Goal: Task Accomplishment & Management: Check status

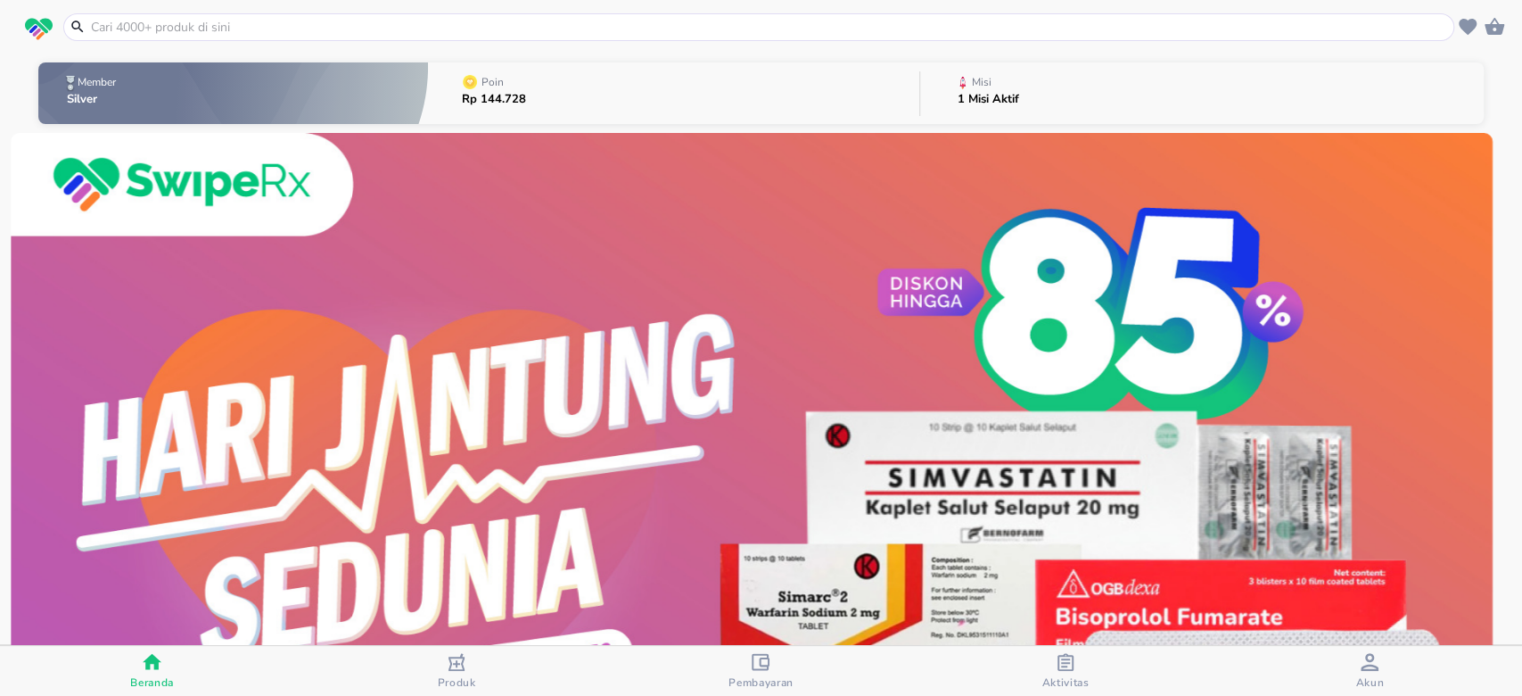
click at [1006, 104] on p "1 Misi Aktif" at bounding box center [989, 100] width 62 height 12
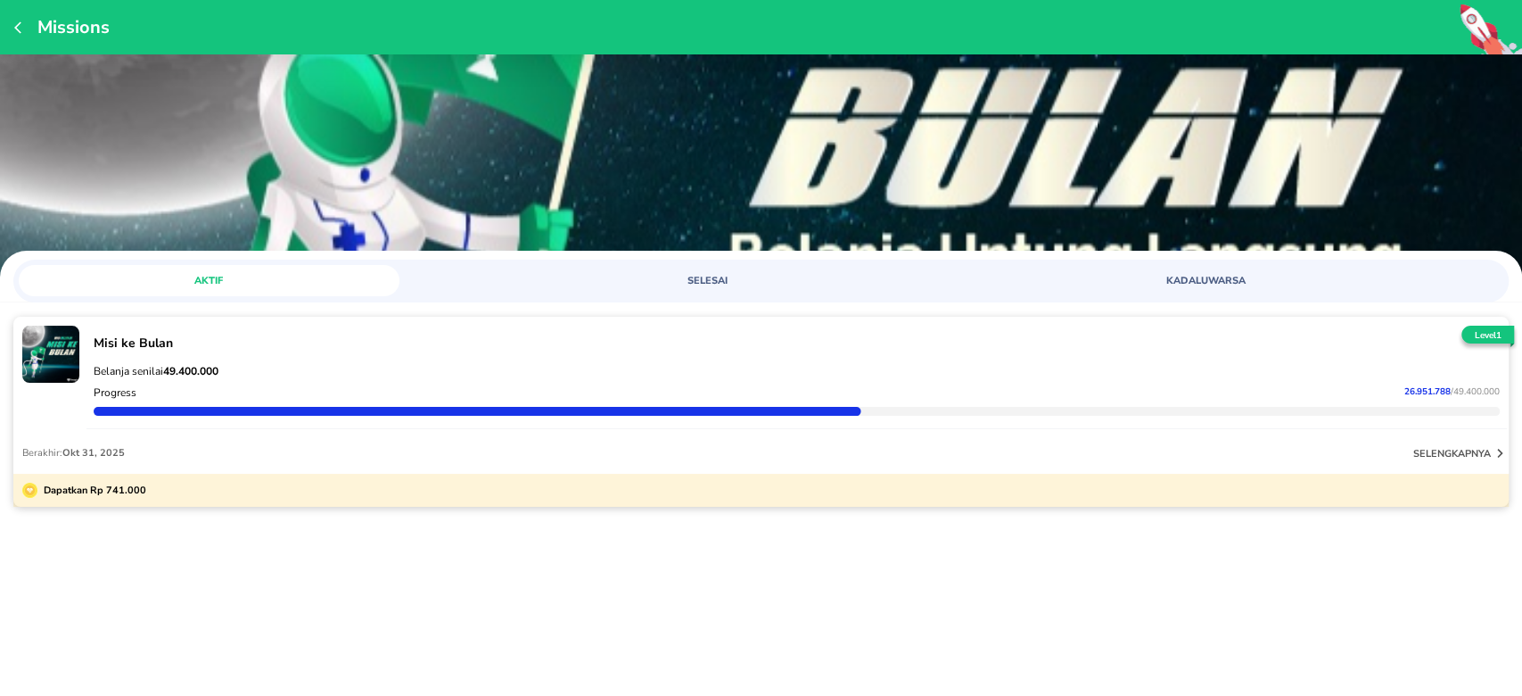
click at [1266, 357] on div "Belanja senilai 49.400.000 Progress 26.951.788 / 49.400.000" at bounding box center [796, 390] width 1421 height 78
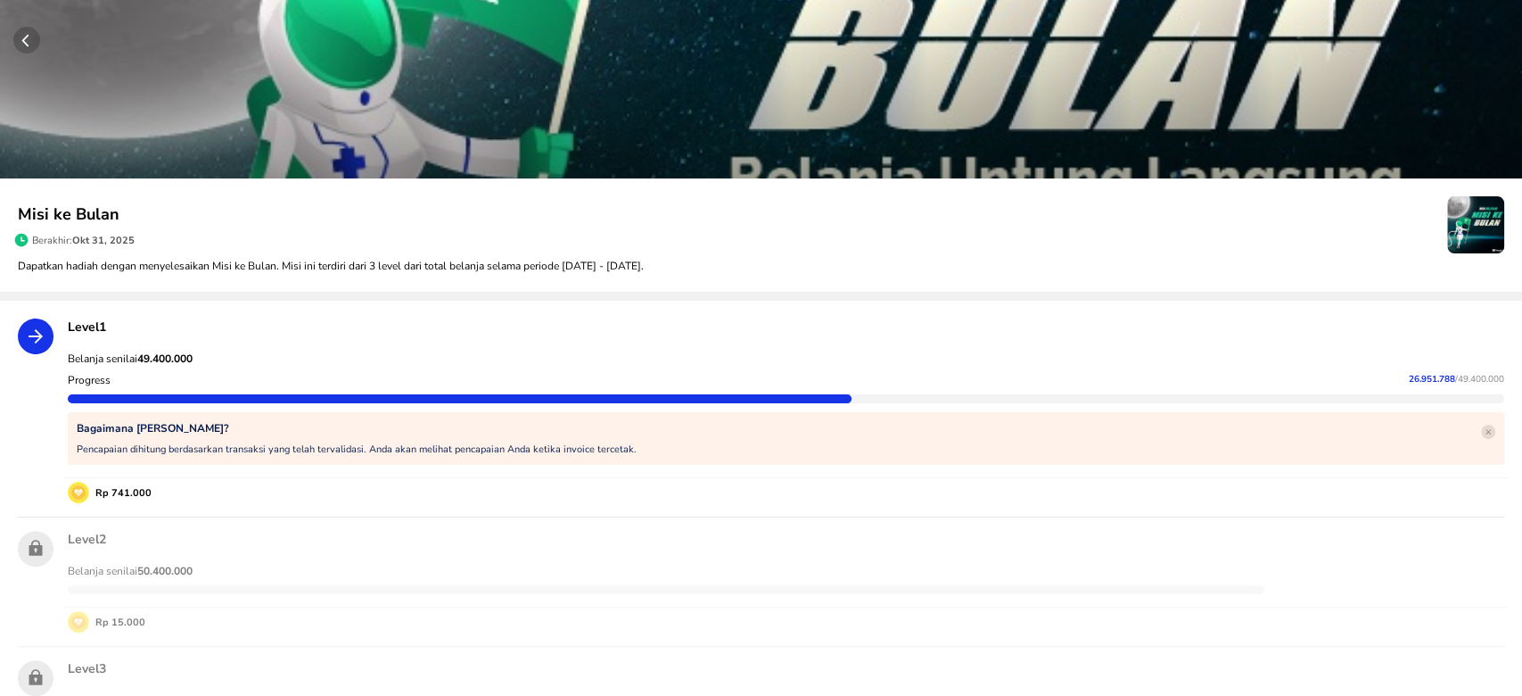
click at [1409, 375] on span "26.951.788" at bounding box center [1432, 379] width 46 height 12
copy p "26.951.788"
